Goal: Task Accomplishment & Management: Manage account settings

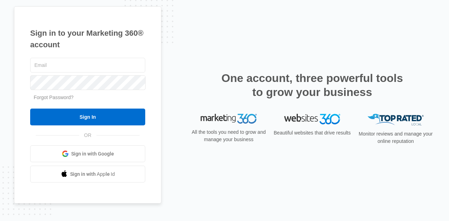
click at [97, 74] on div at bounding box center [87, 83] width 115 height 18
click at [95, 68] on input "text" at bounding box center [87, 65] width 115 height 15
type input "[PERSON_NAME][EMAIL_ADDRESS][DOMAIN_NAME]"
click at [128, 115] on input "Sign In" at bounding box center [87, 117] width 115 height 17
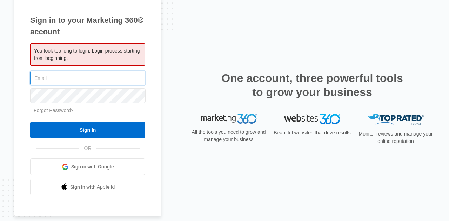
click at [99, 81] on input "text" at bounding box center [87, 78] width 115 height 15
type input "[PERSON_NAME][EMAIL_ADDRESS][DOMAIN_NAME]"
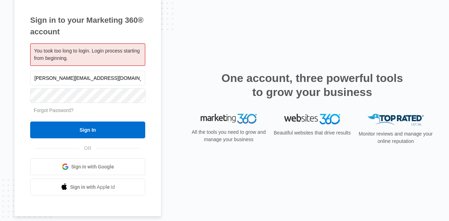
click at [96, 127] on input "Sign In" at bounding box center [87, 130] width 115 height 17
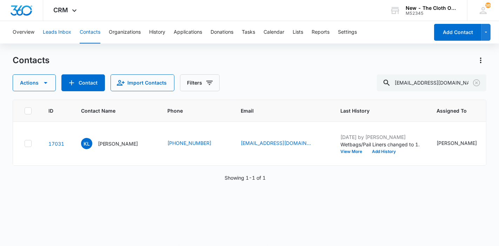
click at [67, 36] on button "Leads Inbox" at bounding box center [57, 32] width 28 height 22
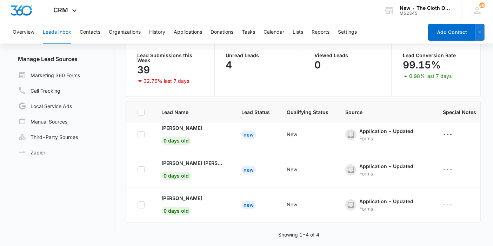
scroll to position [59, 0]
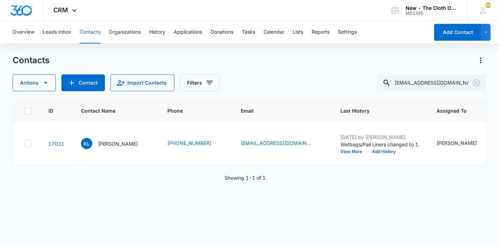
click at [478, 86] on icon "Clear" at bounding box center [476, 82] width 7 height 7
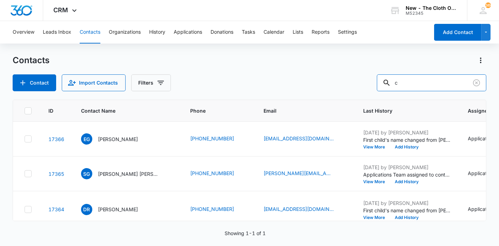
drag, startPoint x: 455, startPoint y: 84, endPoint x: 381, endPoint y: 86, distance: 73.7
click at [381, 86] on div "Contact Import Contacts Filters c" at bounding box center [250, 82] width 474 height 17
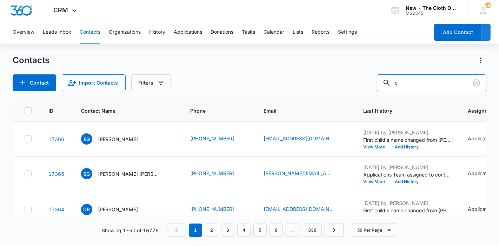
paste input "[EMAIL_ADDRESS][DOMAIN_NAME]"
type input "[EMAIL_ADDRESS][DOMAIN_NAME]"
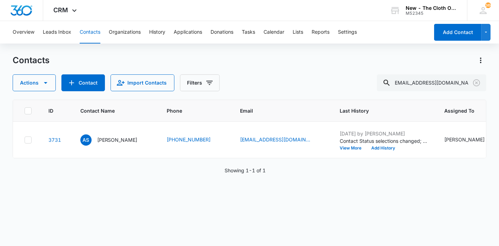
click at [109, 143] on p "[PERSON_NAME]" at bounding box center [117, 139] width 40 height 7
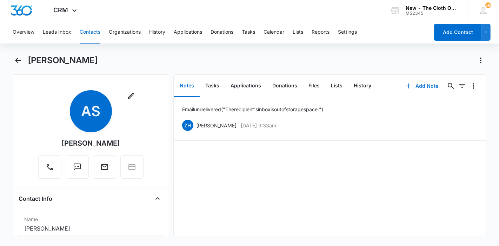
click at [411, 89] on button "Add Note" at bounding box center [421, 86] width 47 height 17
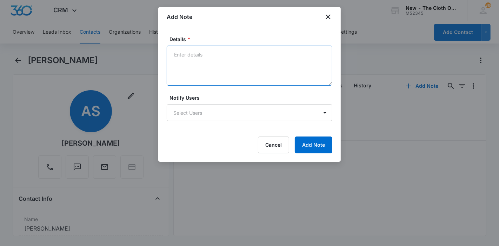
click at [236, 73] on textarea "Details *" at bounding box center [250, 66] width 166 height 40
click at [195, 54] on textarea "09/10/2/25 -" at bounding box center [250, 66] width 166 height 40
click at [211, 53] on textarea "[DATE] -" at bounding box center [250, 66] width 166 height 40
paste textarea "[EMAIL_ADDRESS][DOMAIN_NAME]"
type textarea "[DATE] - email to [EMAIL_ADDRESS][DOMAIN_NAME] und."
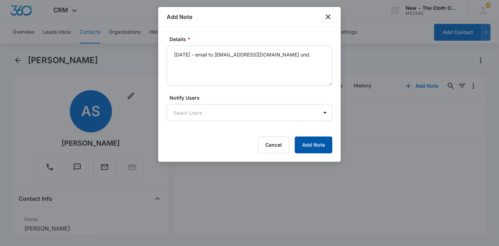
click at [309, 146] on button "Add Note" at bounding box center [314, 144] width 38 height 17
